Goal: Task Accomplishment & Management: Complete application form

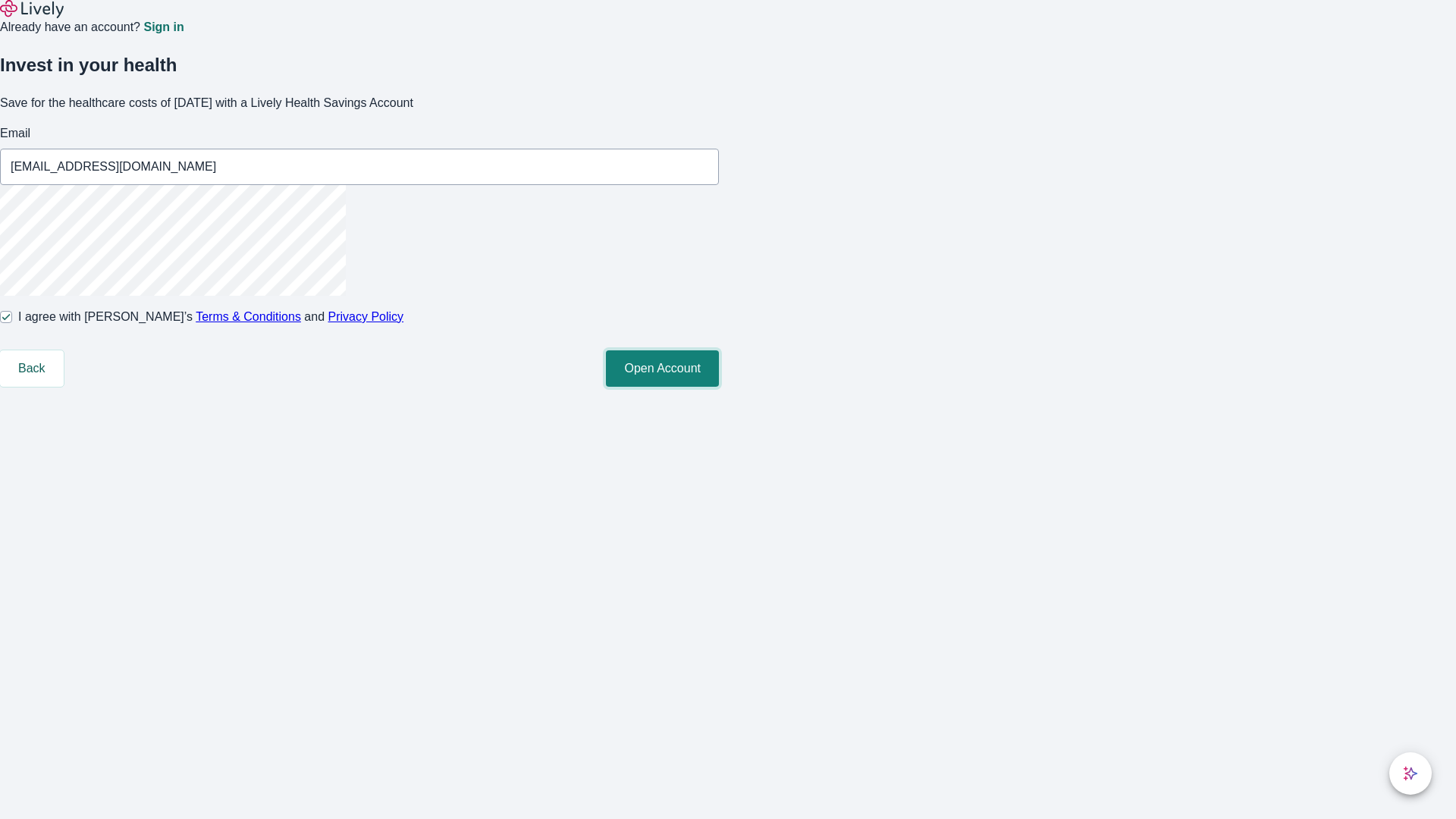
click at [719, 387] on button "Open Account" at bounding box center [662, 369] width 113 height 36
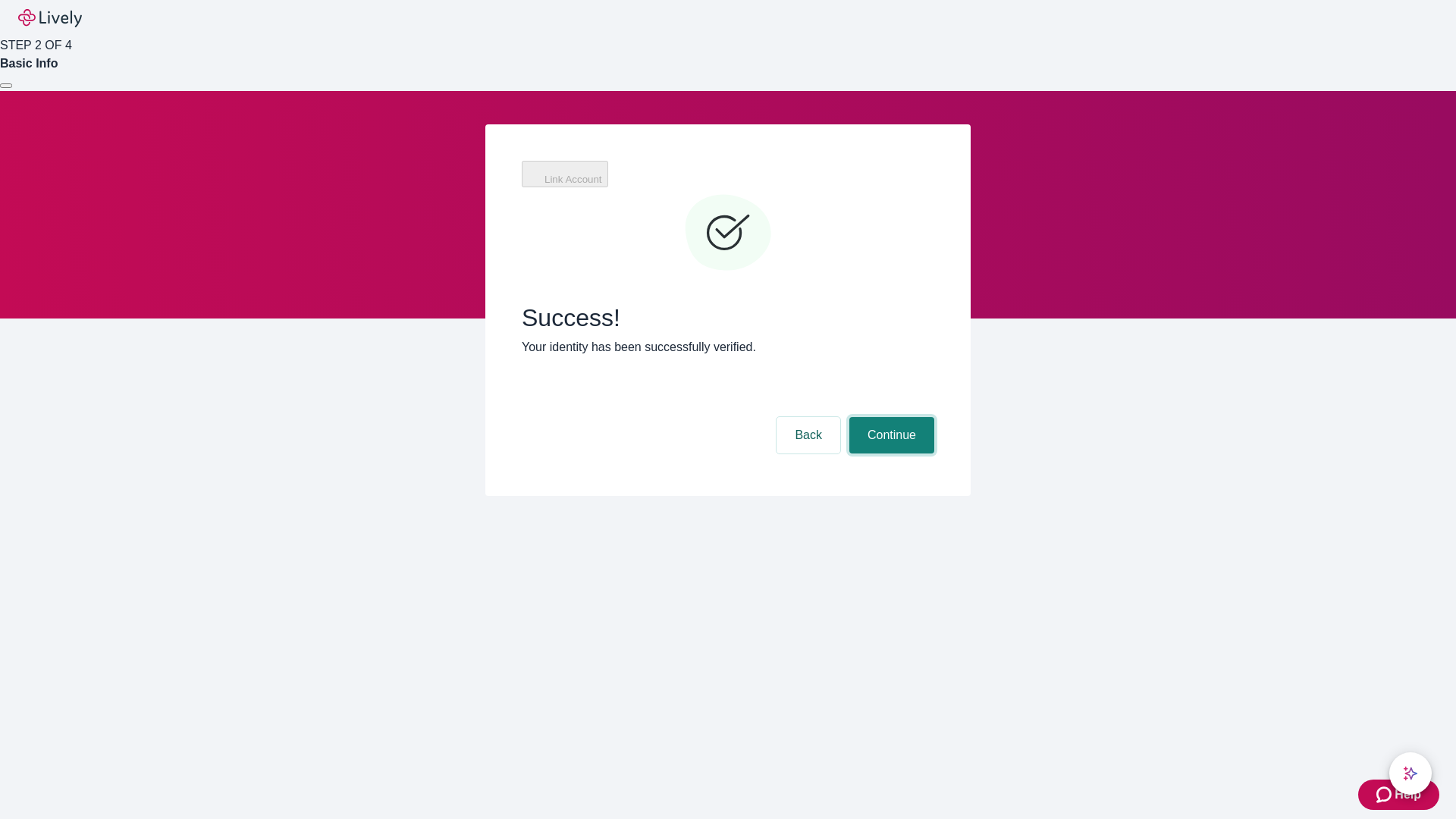
click at [889, 417] on button "Continue" at bounding box center [891, 435] width 85 height 36
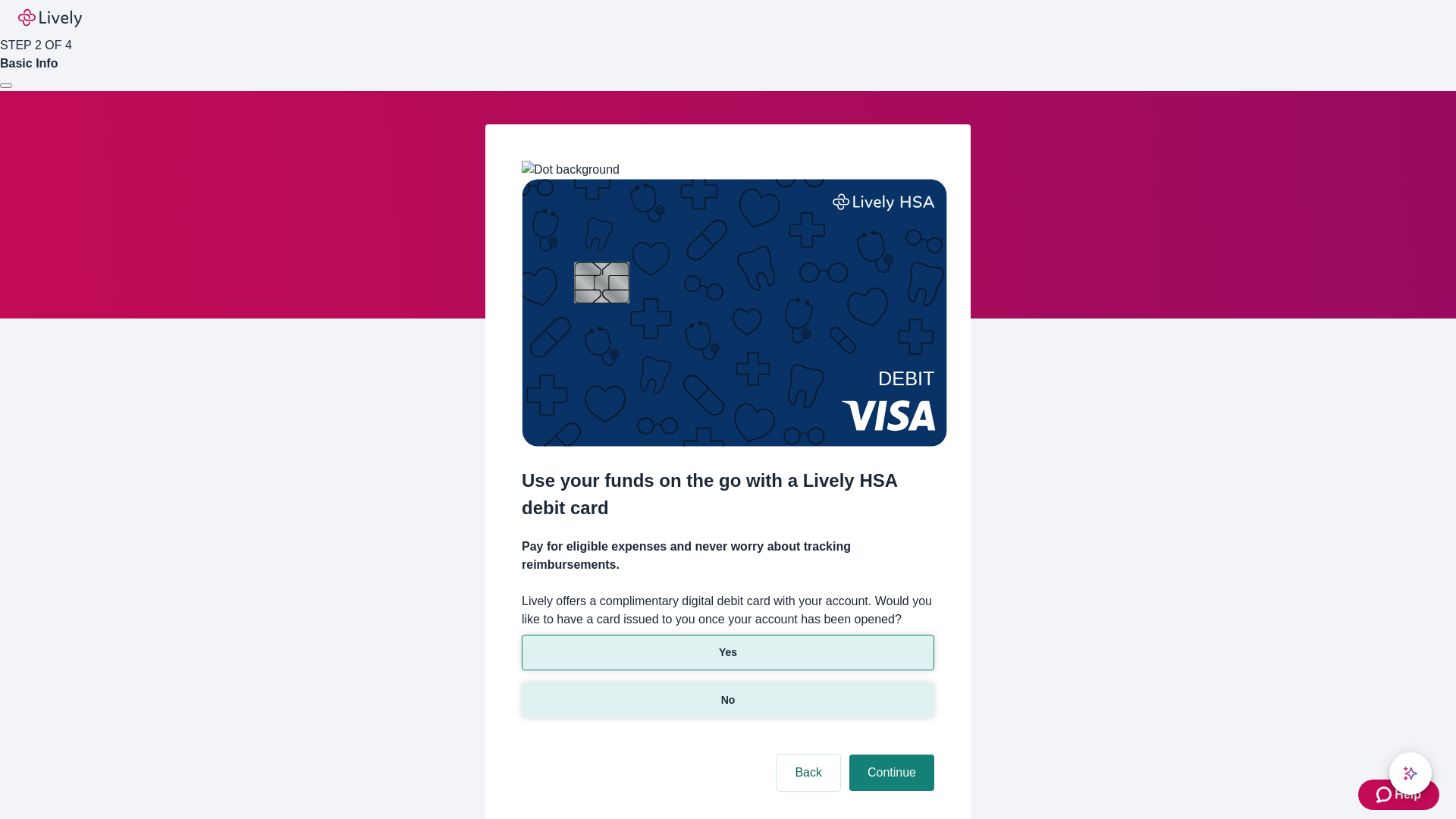
click at [727, 693] on p "No" at bounding box center [728, 701] width 15 height 16
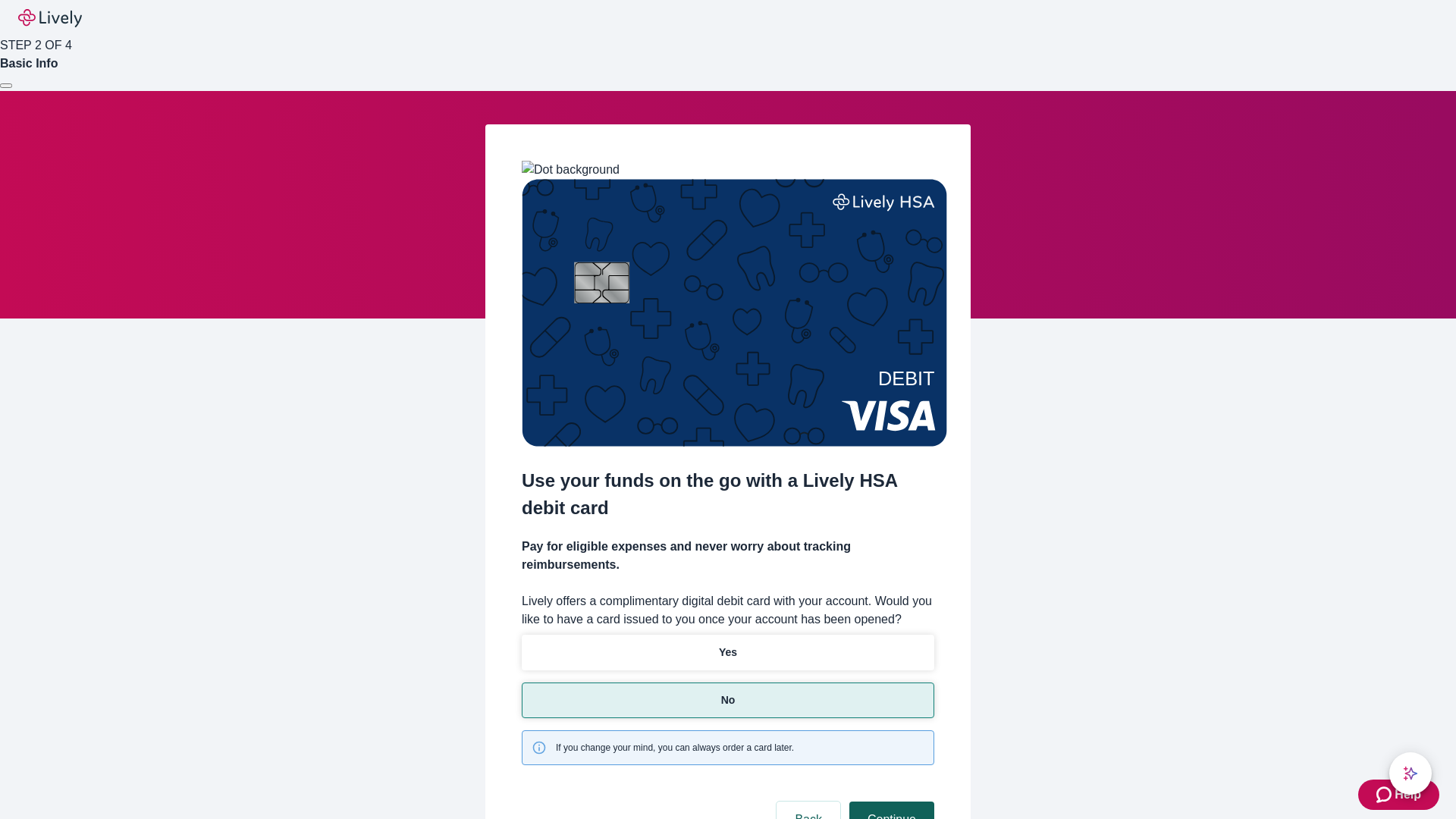
click at [889, 802] on button "Continue" at bounding box center [891, 820] width 85 height 36
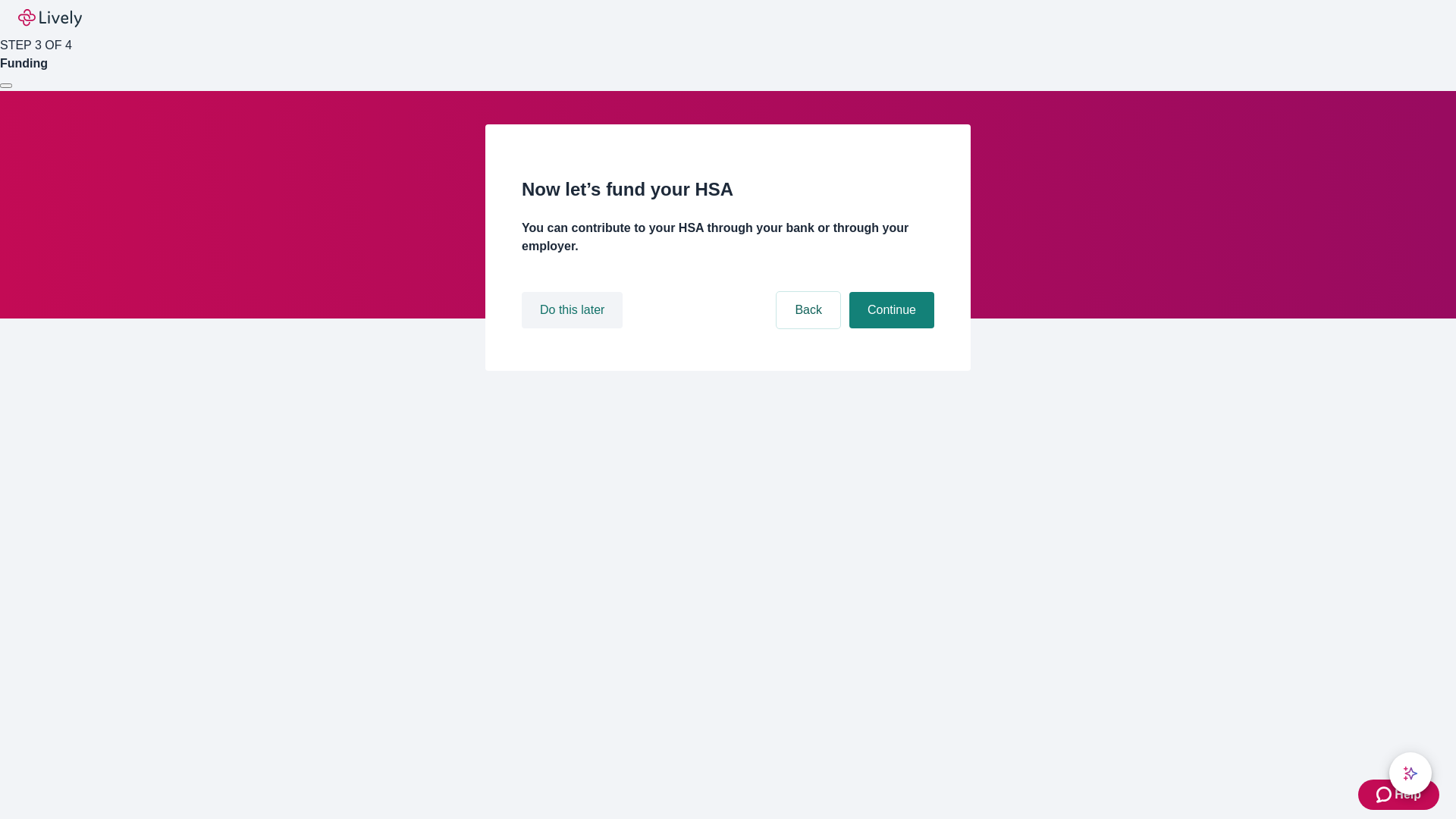
click at [574, 328] on button "Do this later" at bounding box center [572, 310] width 101 height 36
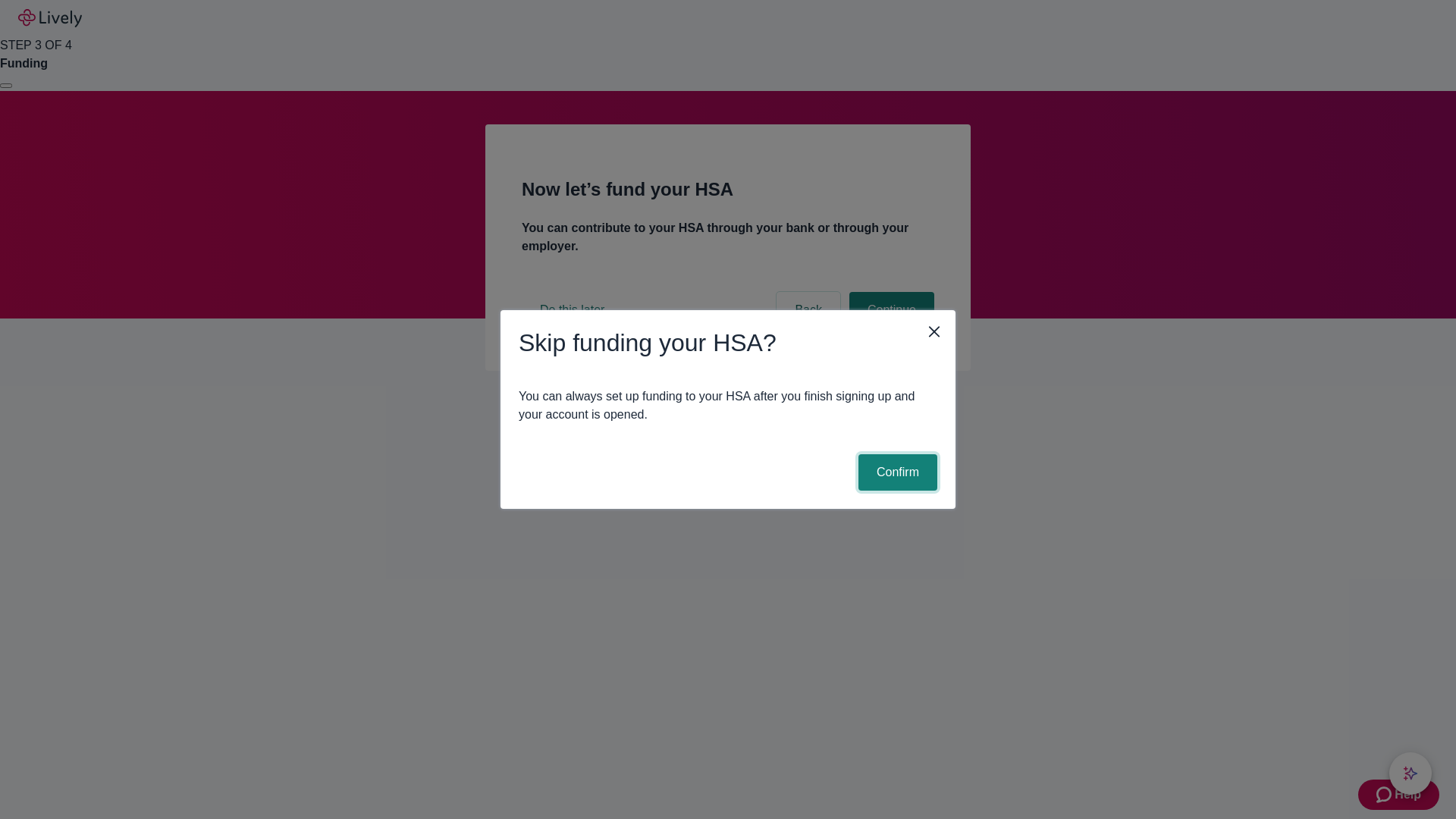
click at [896, 473] on button "Confirm" at bounding box center [897, 473] width 79 height 36
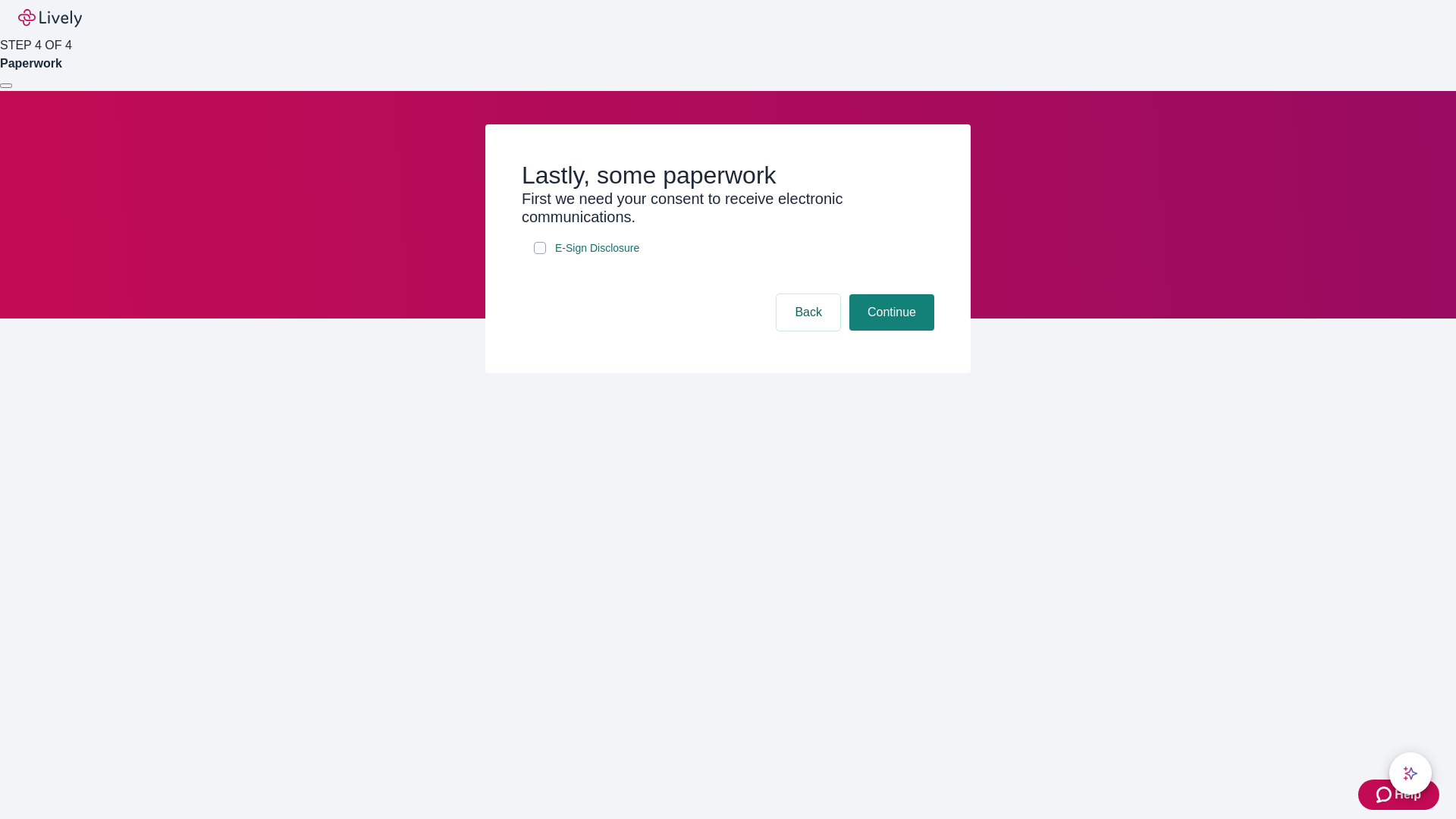
click at [540, 254] on input "E-Sign Disclosure" at bounding box center [540, 248] width 12 height 12
checkbox input "true"
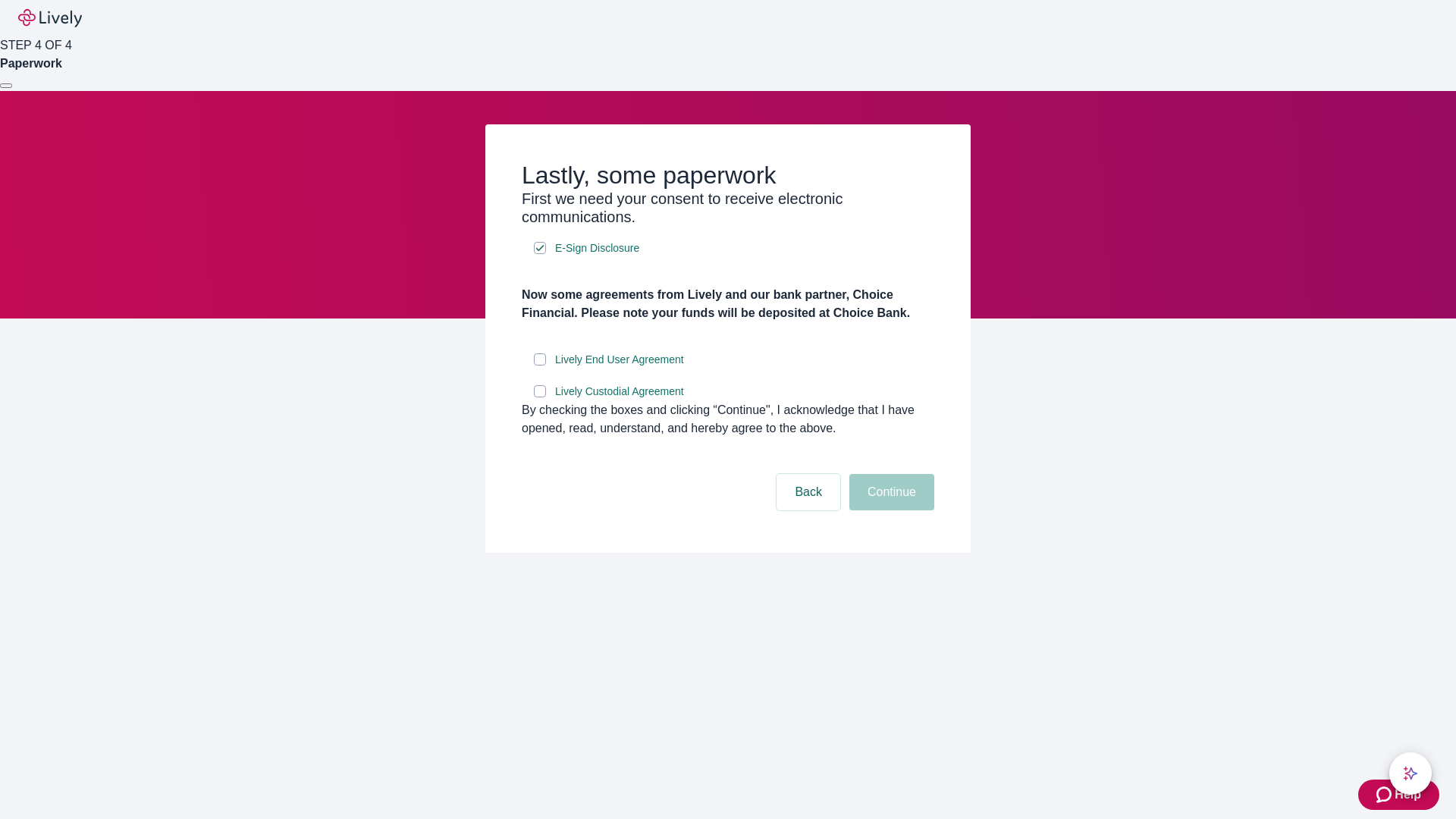
click at [540, 365] on input "Lively End User Agreement" at bounding box center [540, 359] width 12 height 12
checkbox input "true"
click at [540, 397] on input "Lively Custodial Agreement" at bounding box center [540, 391] width 12 height 12
checkbox input "true"
click at [889, 511] on button "Continue" at bounding box center [891, 492] width 85 height 36
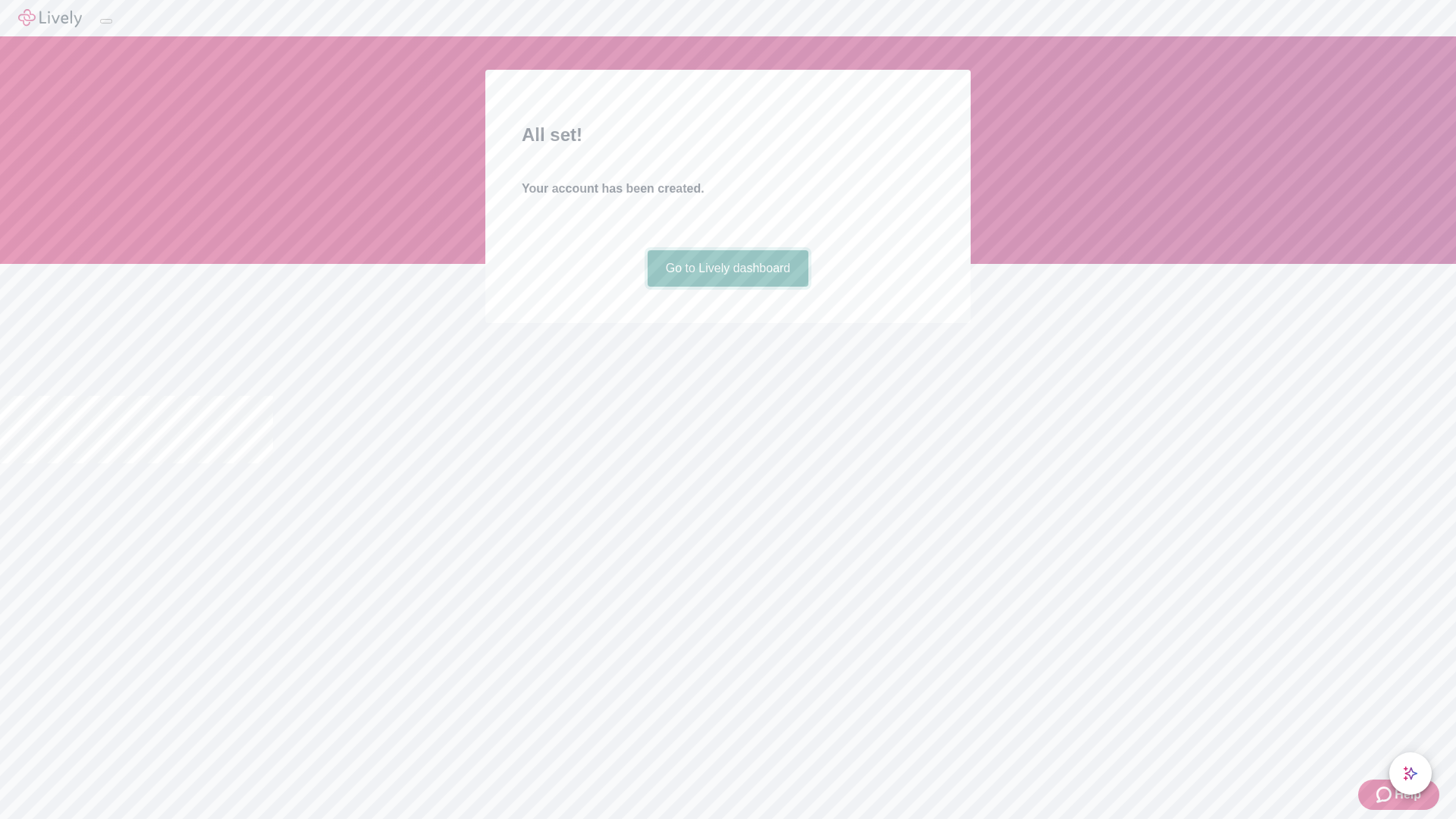
click at [727, 287] on link "Go to Lively dashboard" at bounding box center [728, 269] width 161 height 36
